Goal: Task Accomplishment & Management: Complete application form

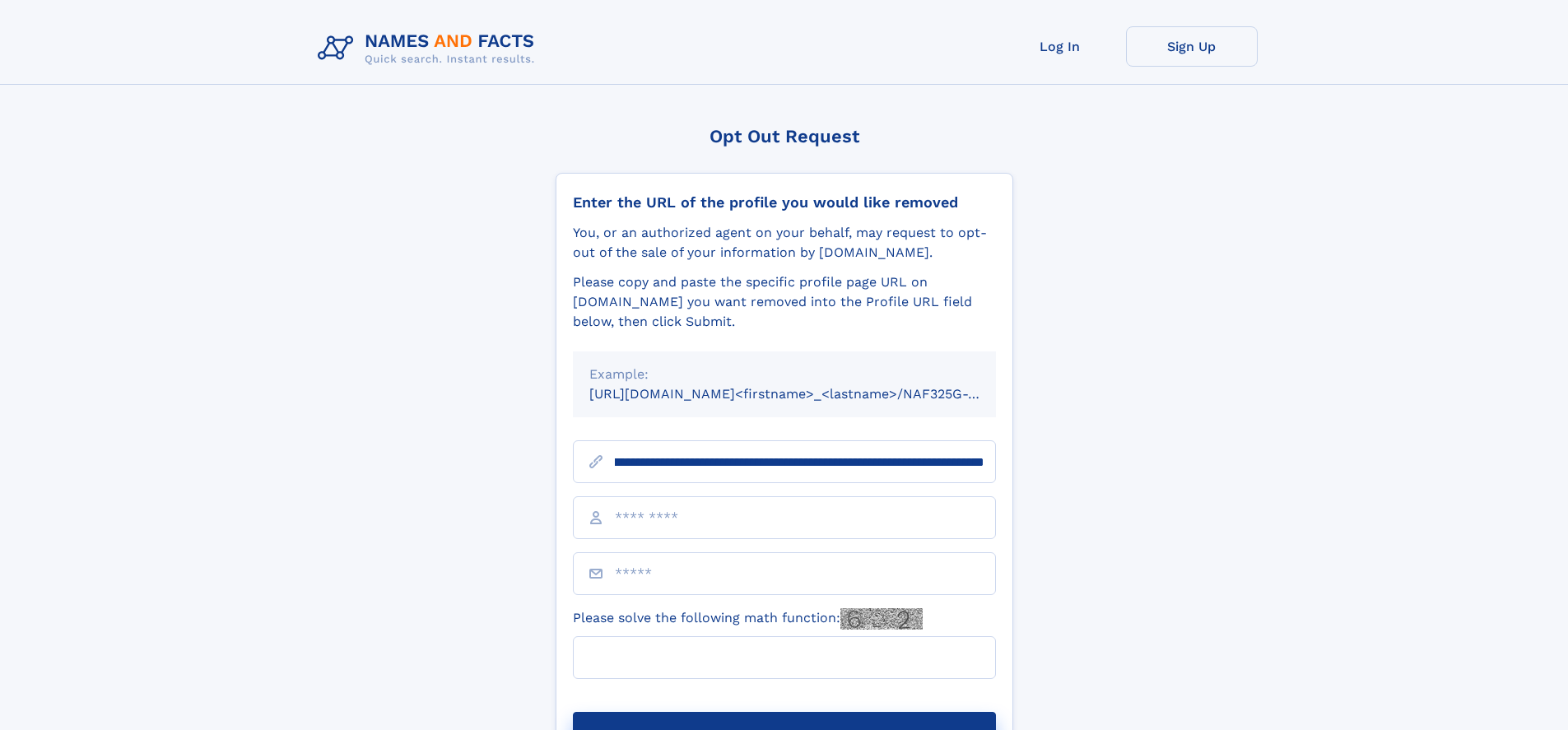
scroll to position [0, 177]
type input "**********"
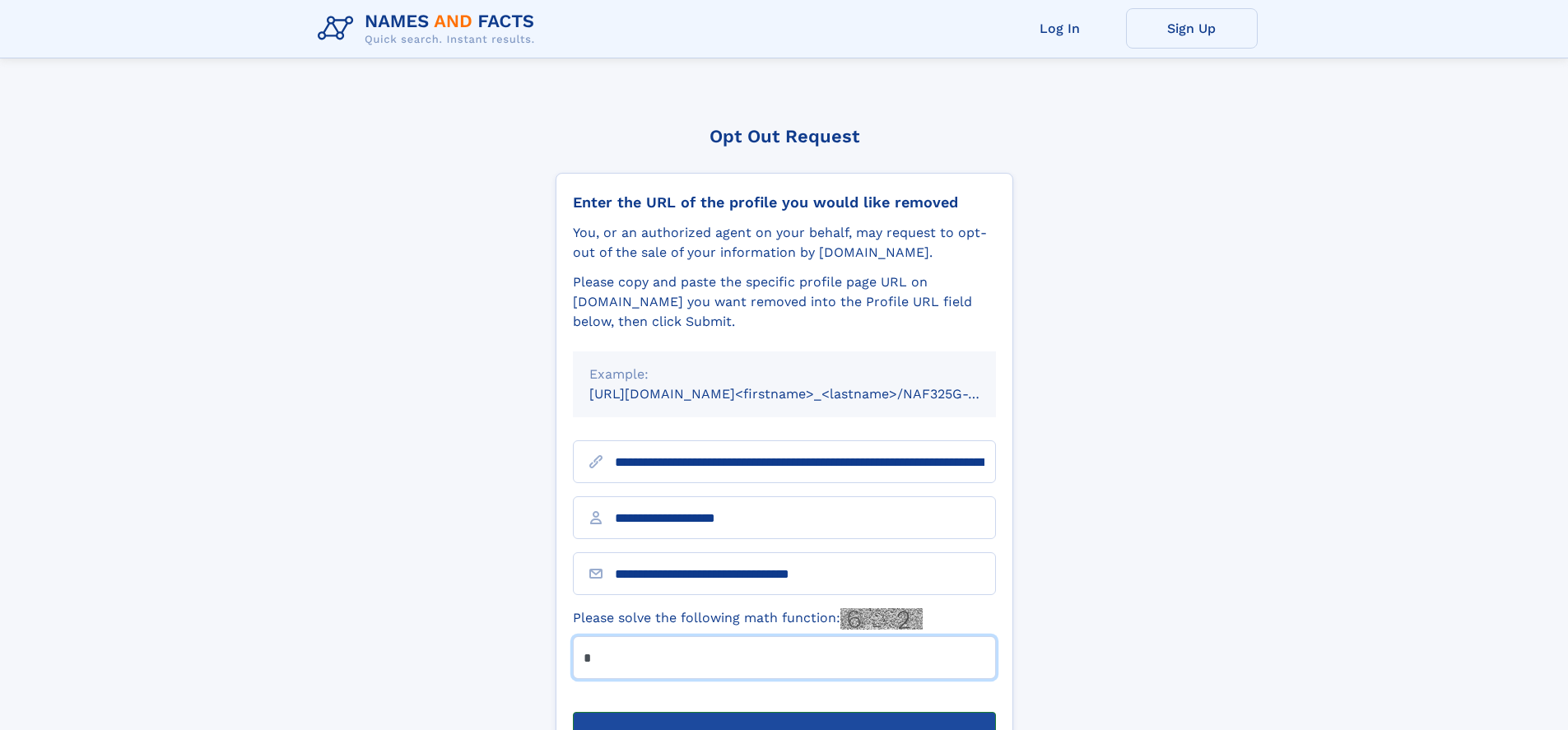
type input "*"
click at [784, 712] on button "Submit Opt Out Request" at bounding box center [785, 738] width 423 height 52
